Goal: Task Accomplishment & Management: Manage account settings

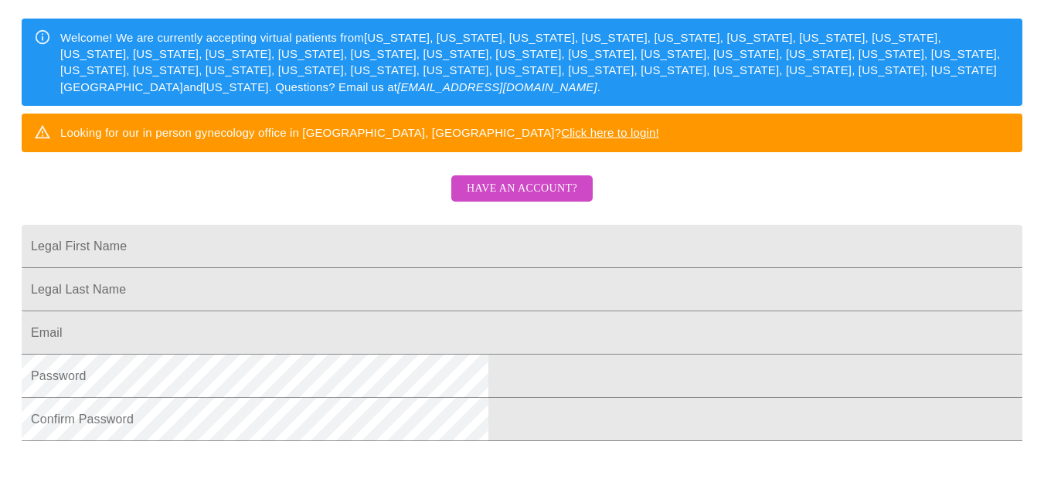
scroll to position [232, 0]
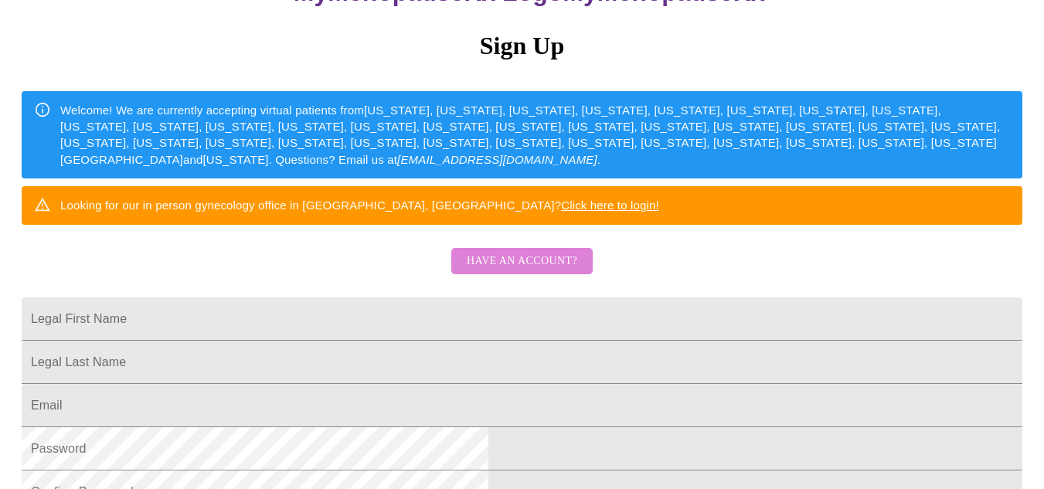
click at [547, 271] on span "Have an account?" at bounding box center [522, 261] width 110 height 19
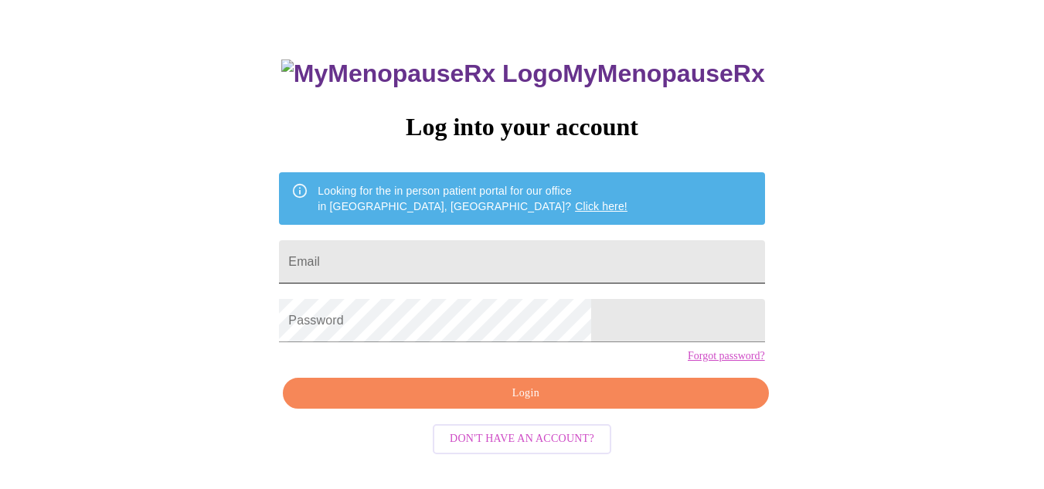
click at [457, 270] on input "Email" at bounding box center [521, 261] width 485 height 43
type input "[EMAIL_ADDRESS][DOMAIN_NAME]"
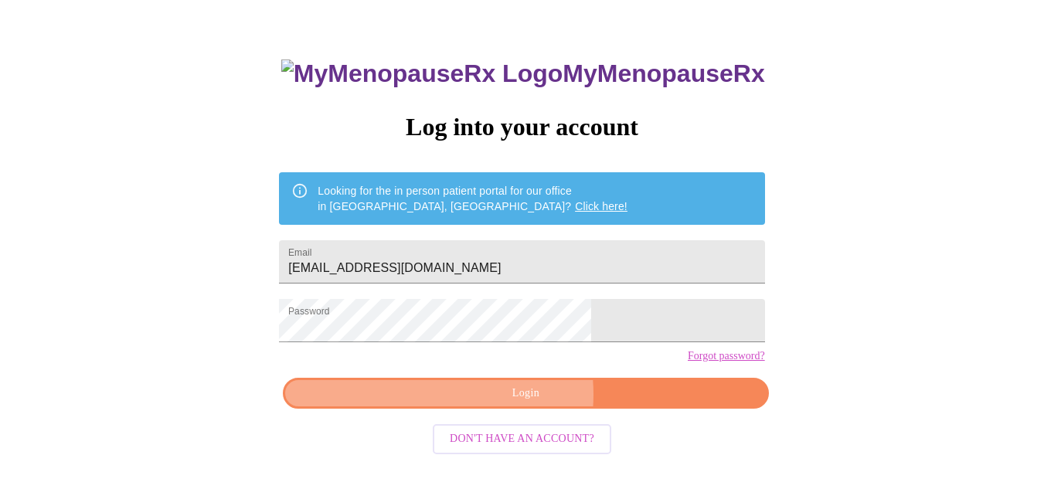
click at [494, 403] on span "Login" at bounding box center [526, 393] width 450 height 19
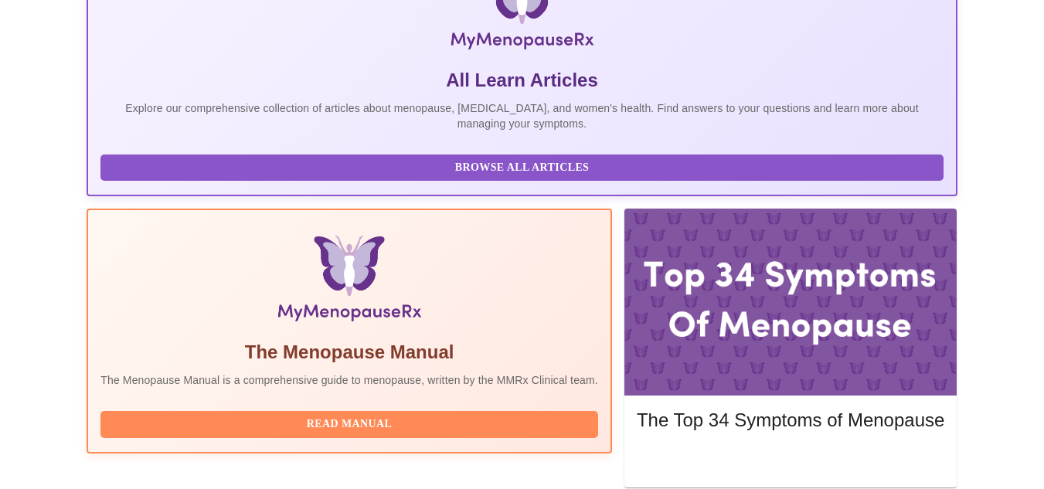
scroll to position [357, 0]
